Goal: Task Accomplishment & Management: Complete application form

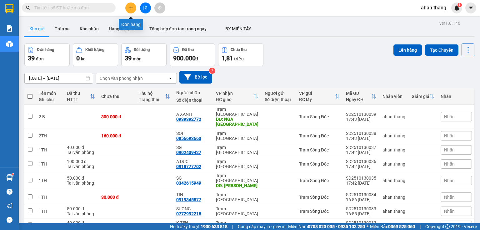
click at [131, 8] on icon "plus" at bounding box center [131, 7] width 0 height 3
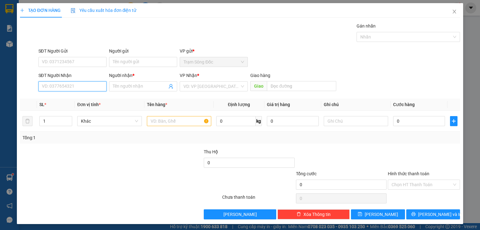
click at [94, 89] on input "SĐT Người Nhận" at bounding box center [72, 86] width 68 height 10
click at [82, 99] on div "0797255975 - AN SG" at bounding box center [72, 98] width 60 height 7
type input "0797255975"
type input "AN SG"
type input "0797255975"
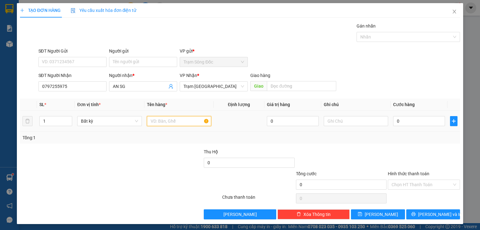
click at [162, 119] on input "text" at bounding box center [179, 121] width 64 height 10
type input "1TH"
click at [400, 121] on input "0" at bounding box center [419, 121] width 52 height 10
type input "1"
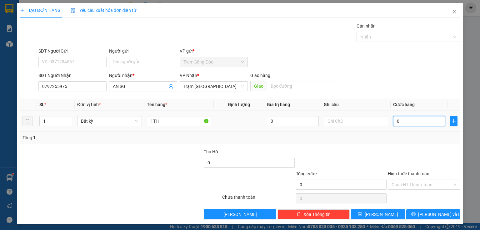
type input "1"
type input "10"
type input "100"
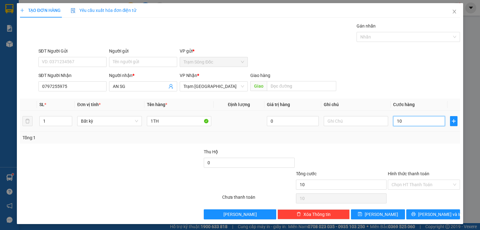
type input "100"
type input "100.000"
click at [413, 181] on input "Hình thức thanh toán" at bounding box center [422, 184] width 60 height 9
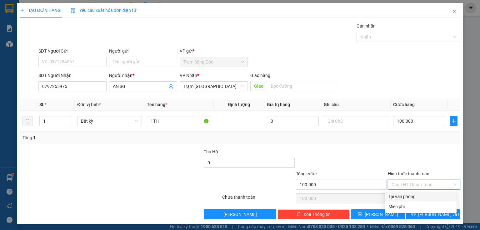
drag, startPoint x: 410, startPoint y: 194, endPoint x: 390, endPoint y: 206, distance: 22.9
click at [409, 195] on div "Tại văn phòng" at bounding box center [421, 196] width 64 height 7
type input "0"
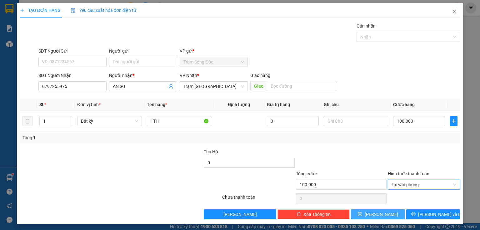
click at [383, 213] on button "[PERSON_NAME]" at bounding box center [378, 214] width 54 height 10
type input "0"
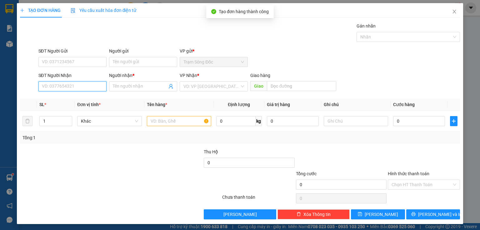
click at [101, 86] on input "SĐT Người Nhận" at bounding box center [72, 86] width 68 height 10
type input "0335572634"
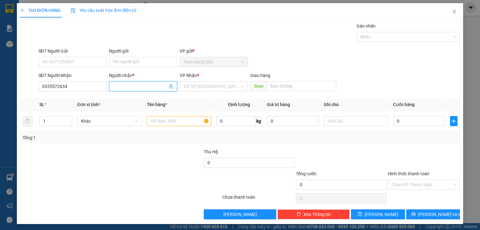
click at [118, 84] on input "Người nhận *" at bounding box center [140, 86] width 54 height 7
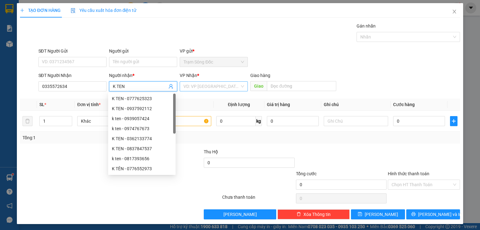
type input "K TEN"
click at [197, 86] on input "search" at bounding box center [212, 86] width 56 height 9
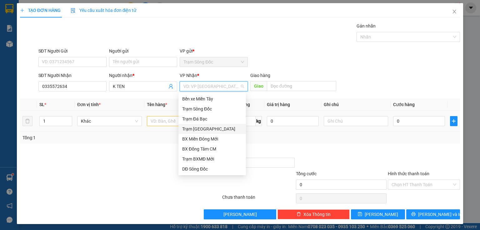
drag, startPoint x: 208, startPoint y: 128, endPoint x: 203, endPoint y: 129, distance: 4.8
click at [207, 129] on div "Trạm [GEOGRAPHIC_DATA]" at bounding box center [212, 128] width 60 height 7
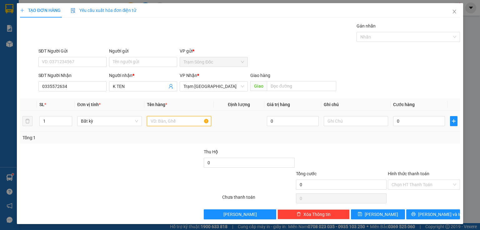
click at [161, 121] on input "text" at bounding box center [179, 121] width 64 height 10
type input "1TH"
click at [399, 121] on input "0" at bounding box center [419, 121] width 52 height 10
type input "5"
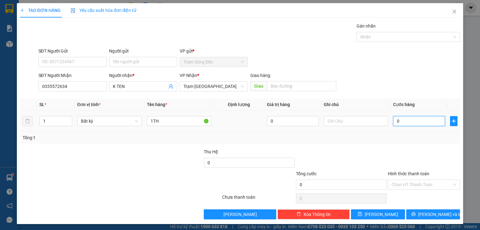
type input "5"
type input "50"
type input "50.000"
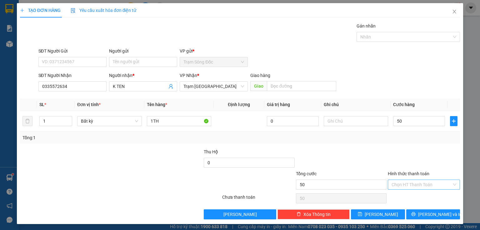
type input "50.000"
click at [402, 183] on input "Hình thức thanh toán" at bounding box center [422, 184] width 60 height 9
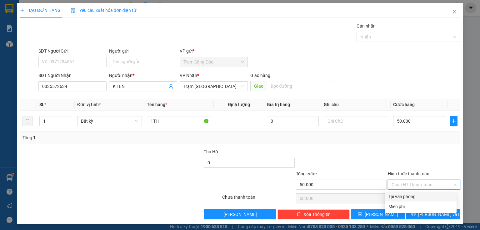
drag, startPoint x: 402, startPoint y: 194, endPoint x: 400, endPoint y: 199, distance: 4.9
click at [402, 195] on div "Tại văn phòng" at bounding box center [421, 196] width 64 height 7
type input "0"
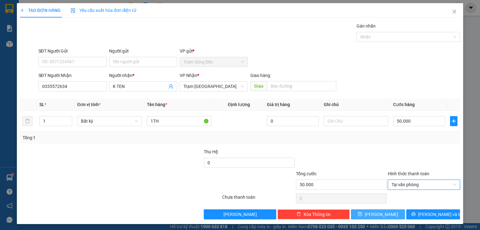
click at [387, 214] on button "[PERSON_NAME]" at bounding box center [378, 214] width 54 height 10
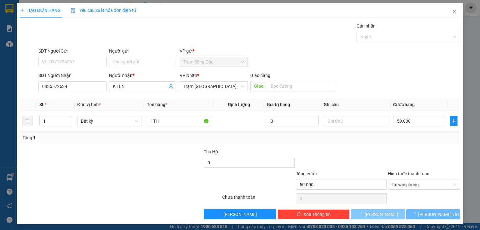
type input "0"
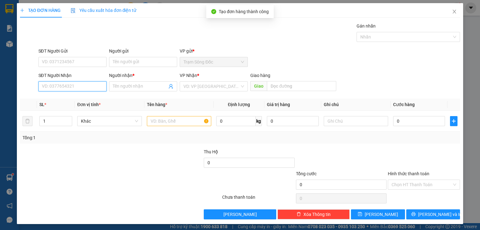
click at [98, 88] on input "SĐT Người Nhận" at bounding box center [72, 86] width 68 height 10
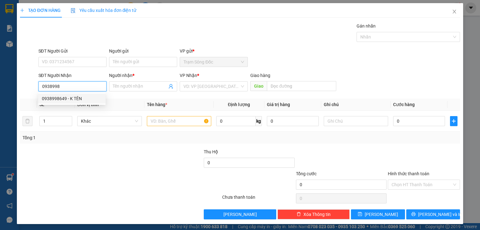
click at [83, 98] on div "0938998649 - K TÊN" at bounding box center [72, 98] width 60 height 7
type input "0938998649"
type input "K TÊN"
type input "0938998649"
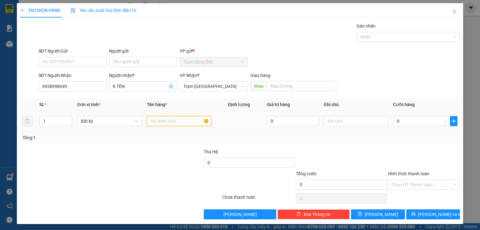
click at [164, 120] on input "text" at bounding box center [179, 121] width 64 height 10
type input "1TH"
click at [403, 121] on input "0" at bounding box center [419, 121] width 52 height 10
type input "1"
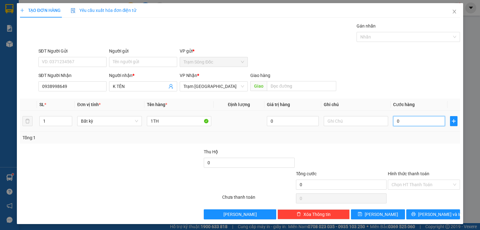
type input "1"
type input "15"
type input "150"
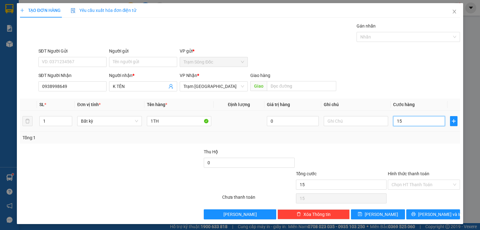
type input "150"
type input "150.000"
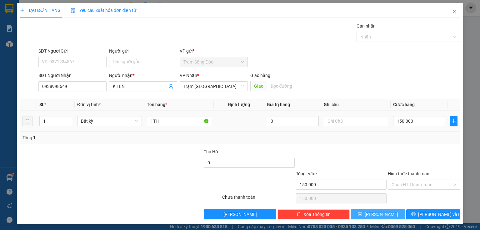
drag, startPoint x: 390, startPoint y: 215, endPoint x: 165, endPoint y: 128, distance: 241.0
click at [390, 215] on button "[PERSON_NAME]" at bounding box center [378, 214] width 54 height 10
type input "0"
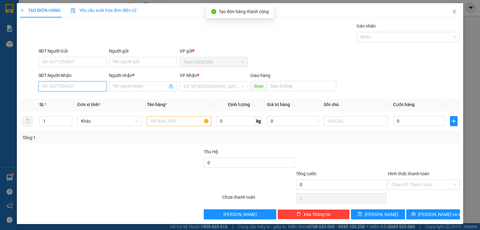
click at [94, 86] on input "SĐT Người Nhận" at bounding box center [72, 86] width 68 height 10
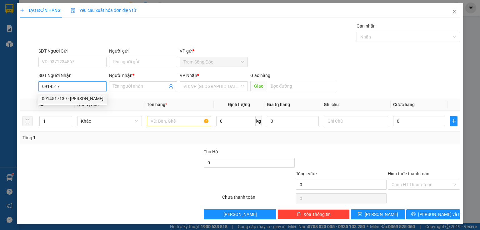
click at [78, 99] on div "0914517139 - [PERSON_NAME]" at bounding box center [73, 98] width 62 height 7
type input "0914517139"
type input "DUY"
type input "0914517139"
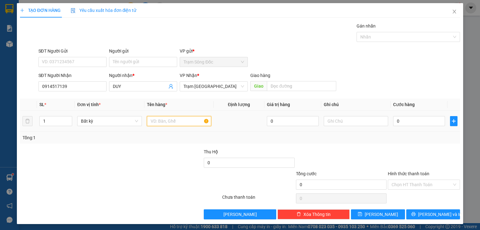
click at [155, 120] on input "text" at bounding box center [179, 121] width 64 height 10
type input "1TH"
click at [400, 120] on input "0" at bounding box center [419, 121] width 52 height 10
type input "4"
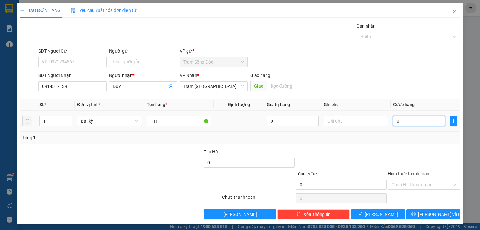
type input "4"
type input "40"
type input "40.000"
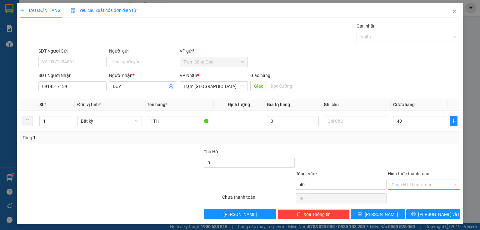
type input "40.000"
click at [407, 182] on input "Hình thức thanh toán" at bounding box center [422, 184] width 60 height 9
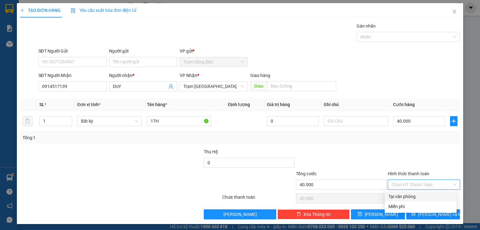
click at [407, 198] on div "Tại văn phòng" at bounding box center [421, 196] width 64 height 7
type input "0"
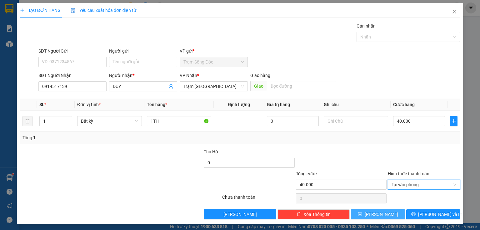
click at [388, 216] on button "[PERSON_NAME]" at bounding box center [378, 214] width 54 height 10
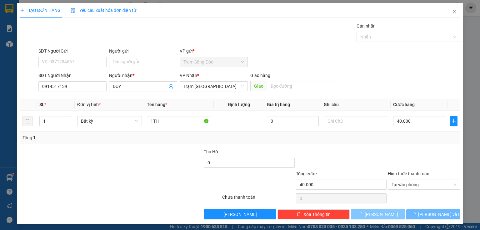
type input "0"
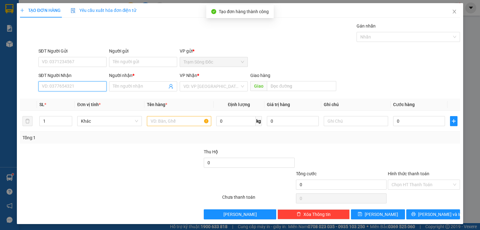
click at [92, 90] on input "SĐT Người Nhận" at bounding box center [72, 86] width 68 height 10
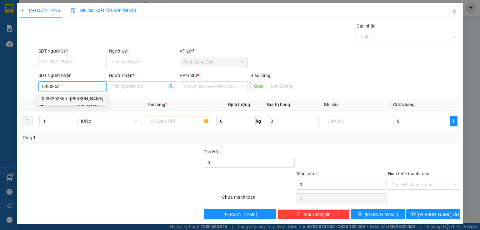
click at [88, 100] on div "0938252365 - [PERSON_NAME]" at bounding box center [73, 98] width 62 height 7
type input "0938252365"
type input "CHI HOA"
type input "0938252365"
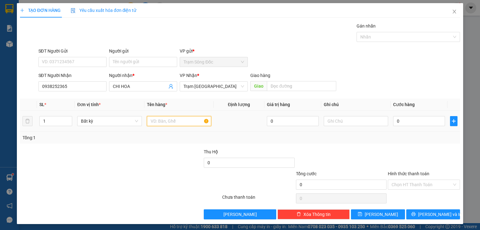
click at [154, 121] on input "text" at bounding box center [179, 121] width 64 height 10
type input "1"
type input "17TH"
click at [404, 121] on input "0" at bounding box center [419, 121] width 52 height 10
type input "6"
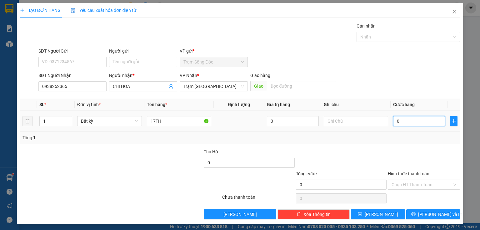
type input "6"
type input "68"
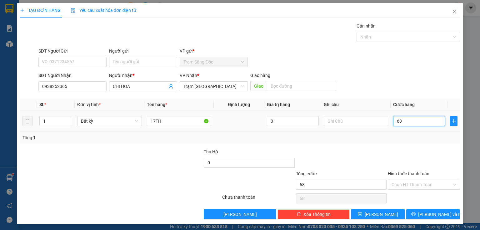
type input "680"
type input "680.000"
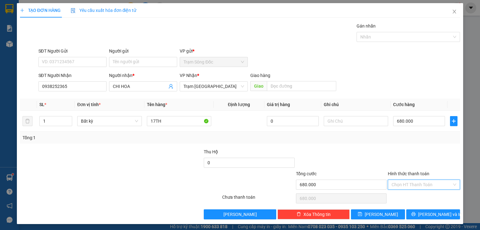
click at [404, 184] on input "Hình thức thanh toán" at bounding box center [422, 184] width 60 height 9
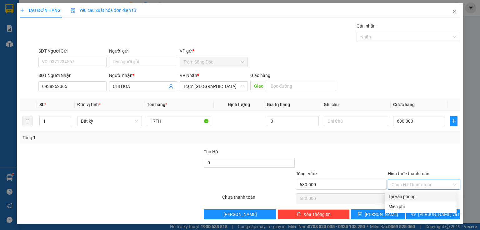
click at [403, 198] on div "Tại văn phòng" at bounding box center [421, 196] width 64 height 7
type input "0"
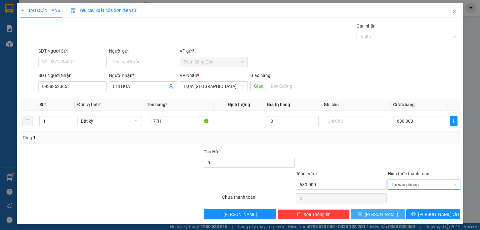
click at [384, 215] on button "[PERSON_NAME]" at bounding box center [378, 214] width 54 height 10
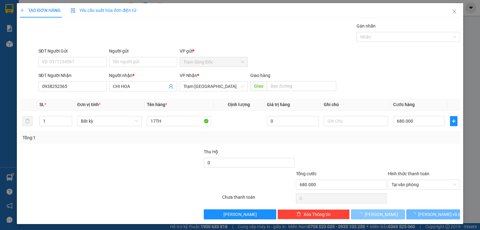
type input "0"
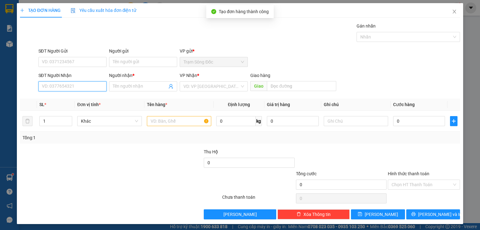
click at [93, 87] on input "SĐT Người Nhận" at bounding box center [72, 86] width 68 height 10
type input "0869930681"
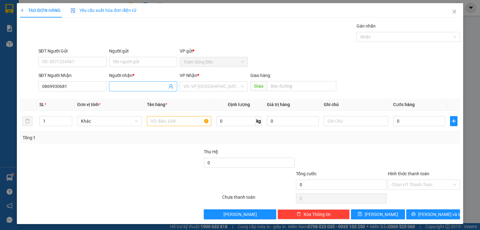
click at [125, 87] on input "Người nhận *" at bounding box center [140, 86] width 54 height 7
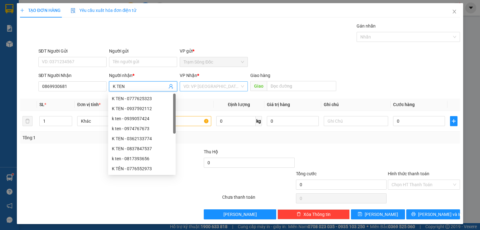
type input "K TEN"
drag, startPoint x: 191, startPoint y: 84, endPoint x: 197, endPoint y: 100, distance: 17.3
click at [191, 84] on input "search" at bounding box center [212, 86] width 56 height 9
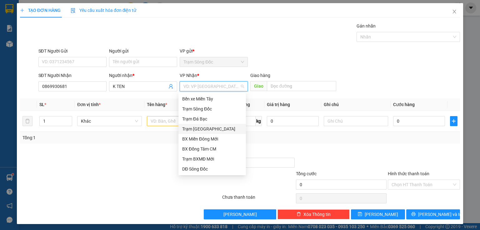
click at [208, 129] on div "Trạm [GEOGRAPHIC_DATA]" at bounding box center [212, 128] width 60 height 7
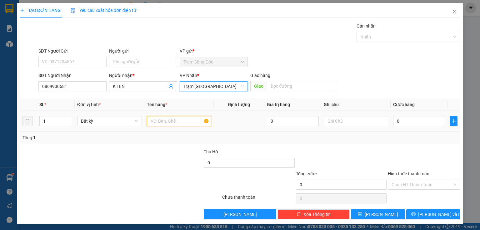
click at [164, 123] on input "text" at bounding box center [179, 121] width 64 height 10
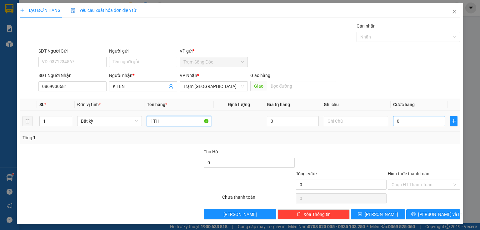
type input "1TH"
click at [399, 121] on input "0" at bounding box center [419, 121] width 52 height 10
type input "4"
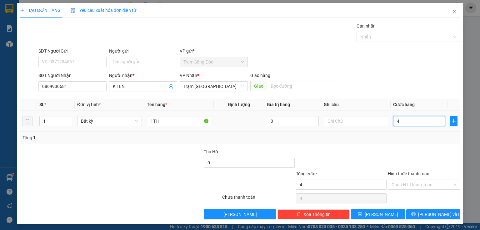
type input "40"
type input "40.000"
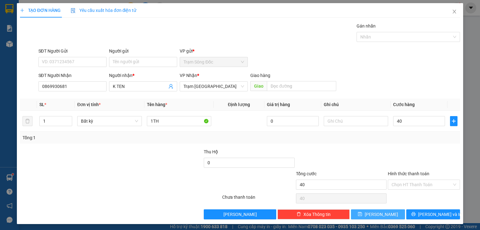
type input "40.000"
drag, startPoint x: 374, startPoint y: 213, endPoint x: 249, endPoint y: 184, distance: 128.7
click at [373, 213] on button "[PERSON_NAME]" at bounding box center [378, 214] width 54 height 10
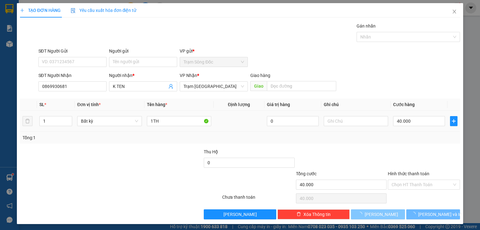
type input "0"
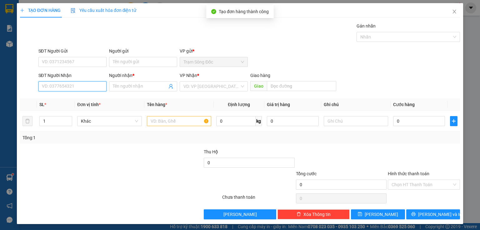
click at [61, 88] on input "SĐT Người Nhận" at bounding box center [72, 86] width 68 height 10
type input "0397046861"
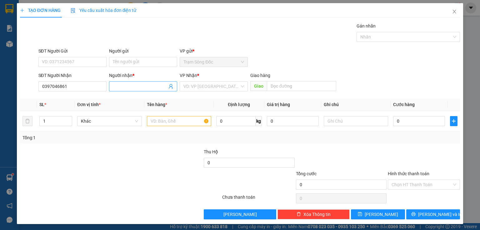
click at [117, 88] on input "Người nhận *" at bounding box center [140, 86] width 54 height 7
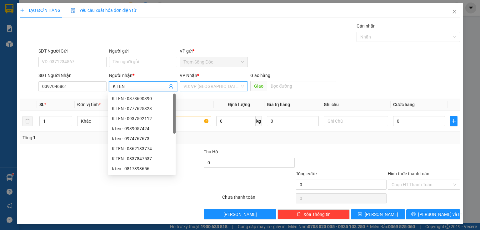
type input "K TEN"
click at [188, 84] on input "search" at bounding box center [212, 86] width 56 height 9
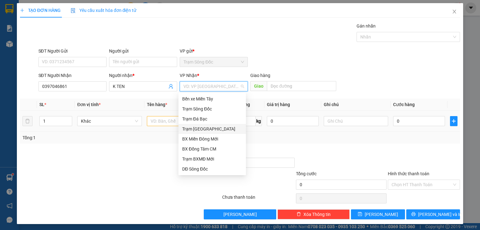
click at [199, 130] on div "Trạm [GEOGRAPHIC_DATA]" at bounding box center [212, 128] width 60 height 7
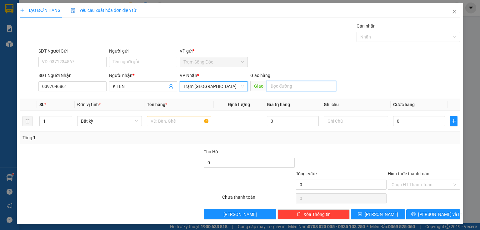
click at [288, 88] on input "text" at bounding box center [301, 86] width 69 height 10
type input "CF DUC HUY"
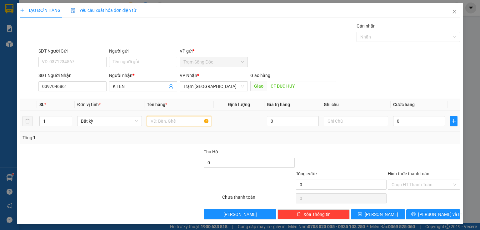
click at [183, 120] on input "text" at bounding box center [179, 121] width 64 height 10
type input "1TH"
click at [399, 121] on input "0" at bounding box center [419, 121] width 52 height 10
type input "1"
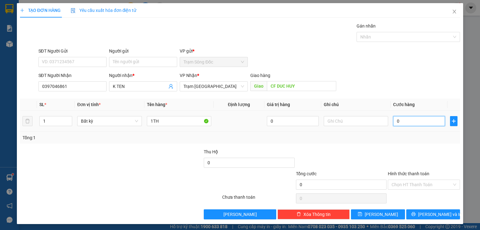
type input "1"
type input "12"
type input "120"
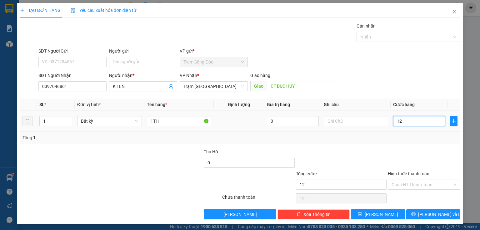
type input "120"
type input "120.000"
click at [393, 184] on input "Hình thức thanh toán" at bounding box center [422, 184] width 60 height 9
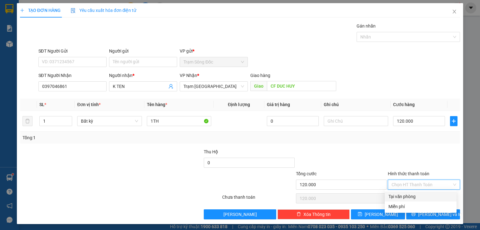
click at [390, 198] on div "Tại văn phòng" at bounding box center [421, 196] width 64 height 7
type input "0"
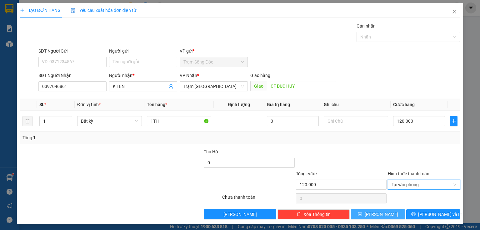
drag, startPoint x: 374, startPoint y: 215, endPoint x: 365, endPoint y: 214, distance: 9.1
click at [373, 215] on button "[PERSON_NAME]" at bounding box center [378, 214] width 54 height 10
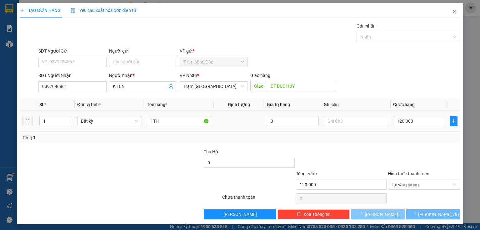
type input "0"
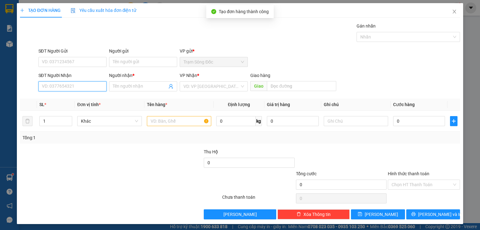
click at [60, 89] on input "SĐT Người Nhận" at bounding box center [72, 86] width 68 height 10
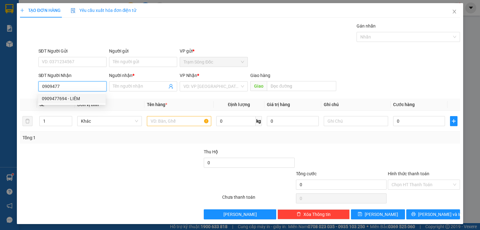
click at [64, 100] on div "0909477694 - LIÊM" at bounding box center [72, 98] width 60 height 7
type input "0909477694"
type input "LIÊM"
type input "0909477694"
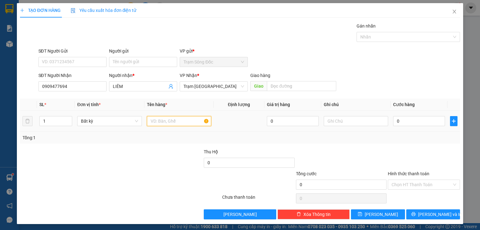
click at [169, 122] on input "text" at bounding box center [179, 121] width 64 height 10
type input "1TH"
click at [395, 121] on input "0" at bounding box center [419, 121] width 52 height 10
type input "1"
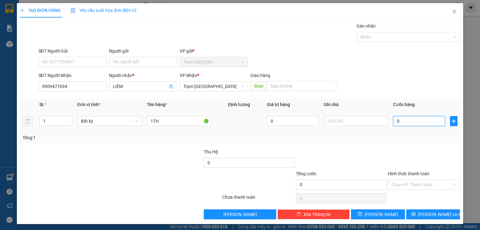
type input "1"
type input "15"
type input "150"
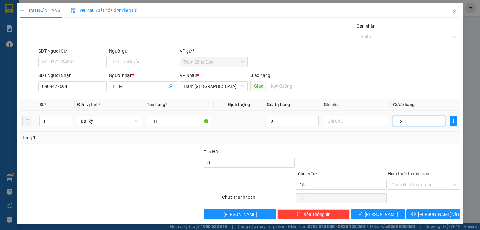
type input "150"
type input "150.000"
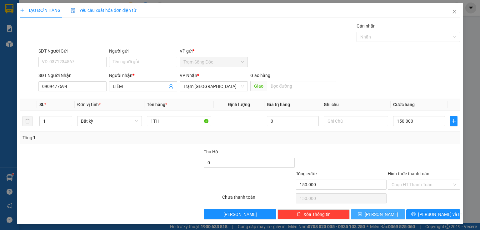
click at [386, 210] on button "[PERSON_NAME]" at bounding box center [378, 214] width 54 height 10
type input "0"
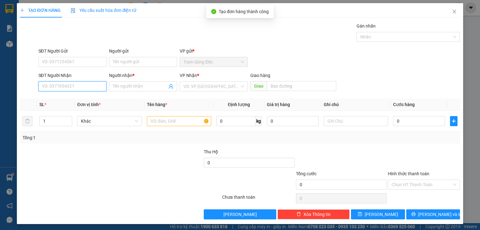
click at [96, 88] on input "SĐT Người Nhận" at bounding box center [72, 86] width 68 height 10
type input "0703047665"
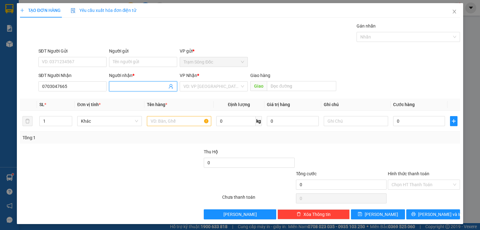
click at [143, 84] on input "Người nhận *" at bounding box center [140, 86] width 54 height 7
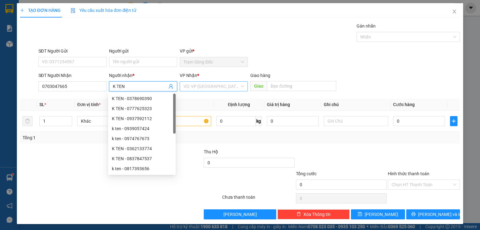
type input "K TEN"
click at [194, 84] on input "search" at bounding box center [212, 86] width 56 height 9
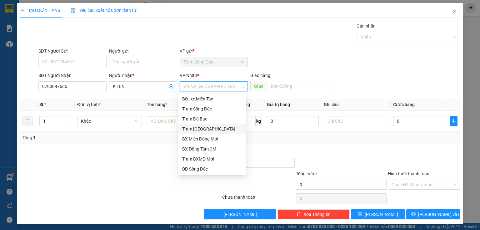
drag, startPoint x: 200, startPoint y: 128, endPoint x: 191, endPoint y: 128, distance: 8.8
click at [200, 129] on div "Trạm [GEOGRAPHIC_DATA]" at bounding box center [212, 128] width 60 height 7
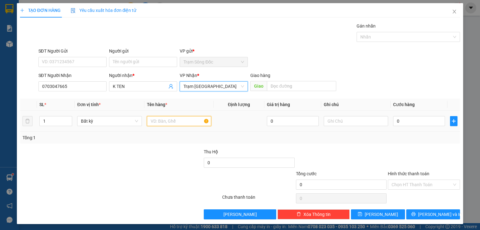
click at [167, 124] on input "text" at bounding box center [179, 121] width 64 height 10
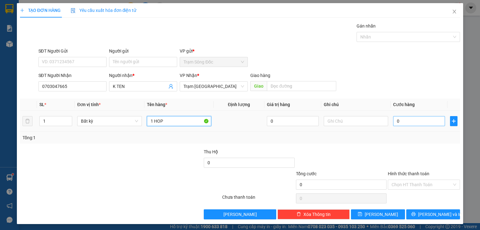
type input "1 HOP"
click at [396, 123] on input "0" at bounding box center [419, 121] width 52 height 10
type input "3"
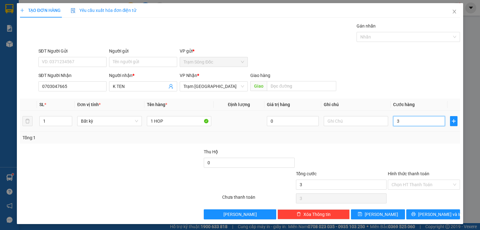
type input "30"
type input "30.000"
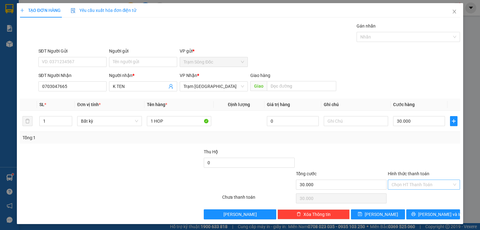
click at [399, 186] on input "Hình thức thanh toán" at bounding box center [422, 184] width 60 height 9
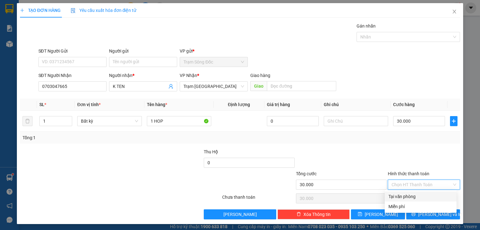
click at [402, 198] on div "Tại văn phòng" at bounding box center [421, 196] width 64 height 7
type input "0"
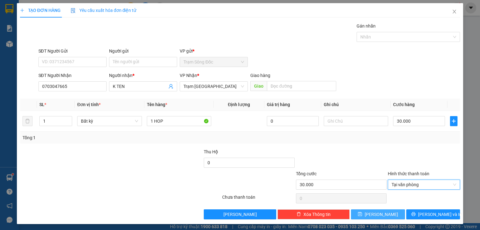
click at [387, 214] on button "[PERSON_NAME]" at bounding box center [378, 214] width 54 height 10
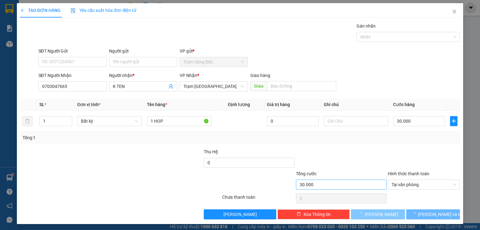
type input "0"
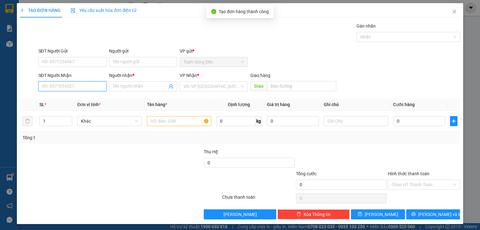
click at [78, 88] on input "SĐT Người Nhận" at bounding box center [72, 86] width 68 height 10
